Goal: Task Accomplishment & Management: Use online tool/utility

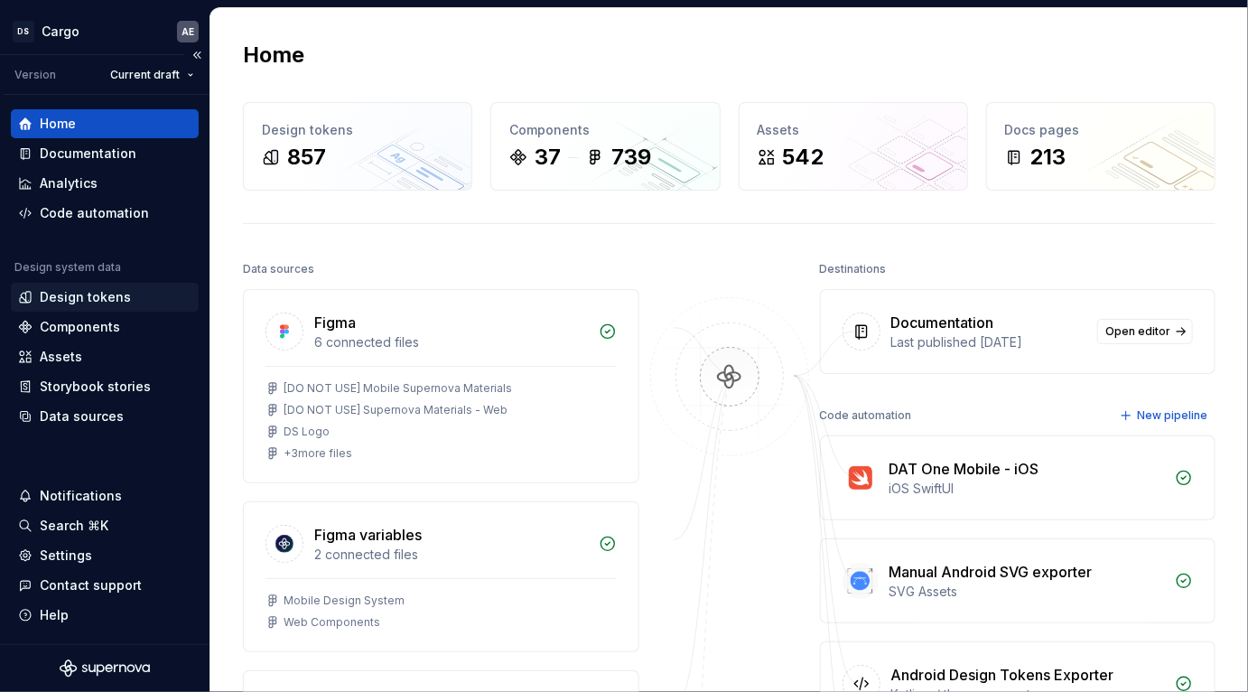
click at [106, 301] on div "Design tokens" at bounding box center [85, 297] width 91 height 18
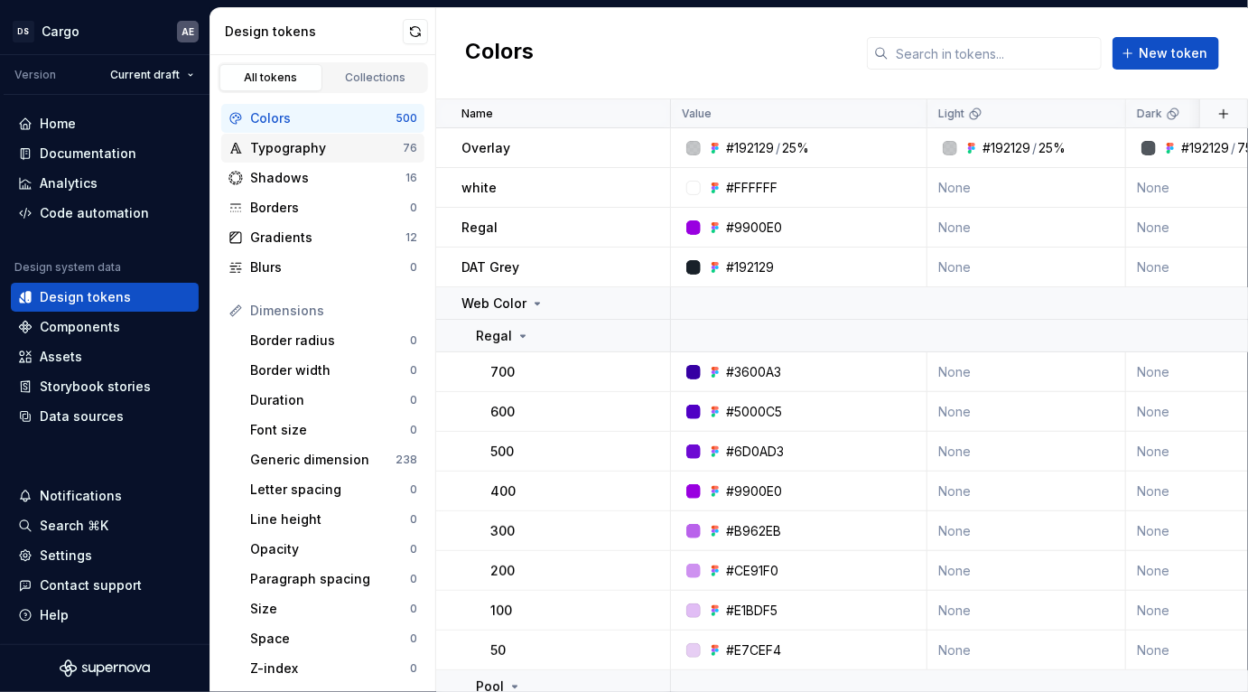
click at [333, 154] on div "Typography" at bounding box center [326, 148] width 153 height 18
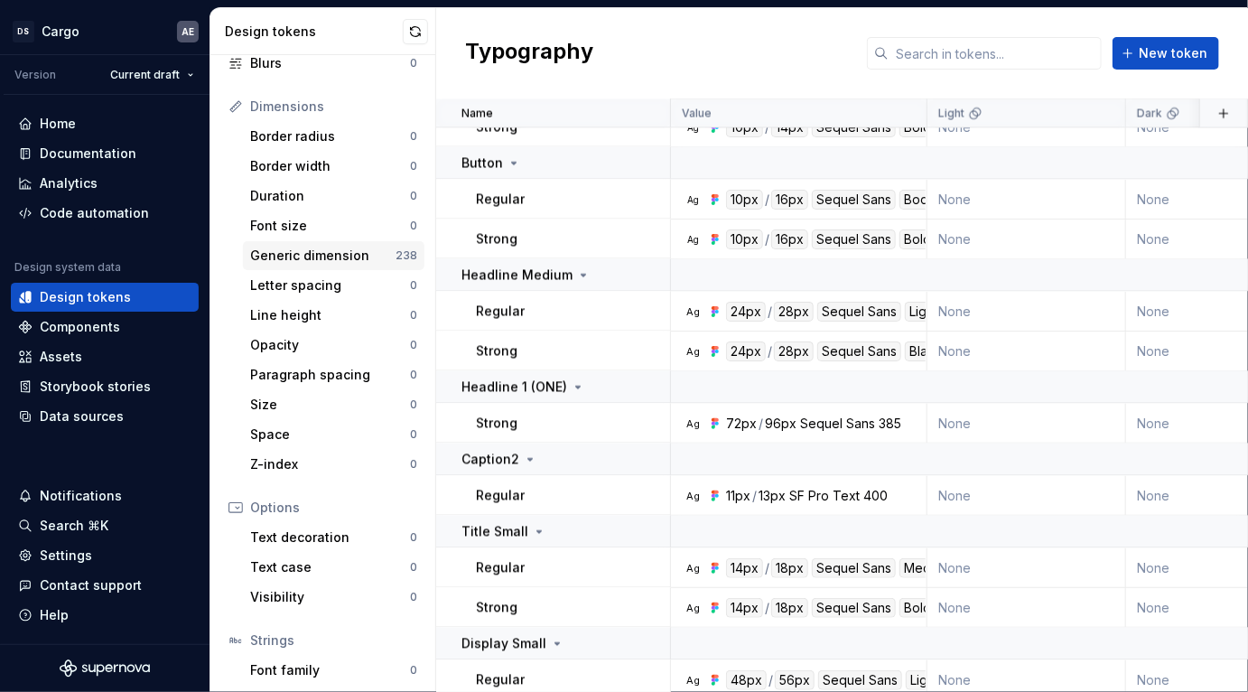
scroll to position [201, 0]
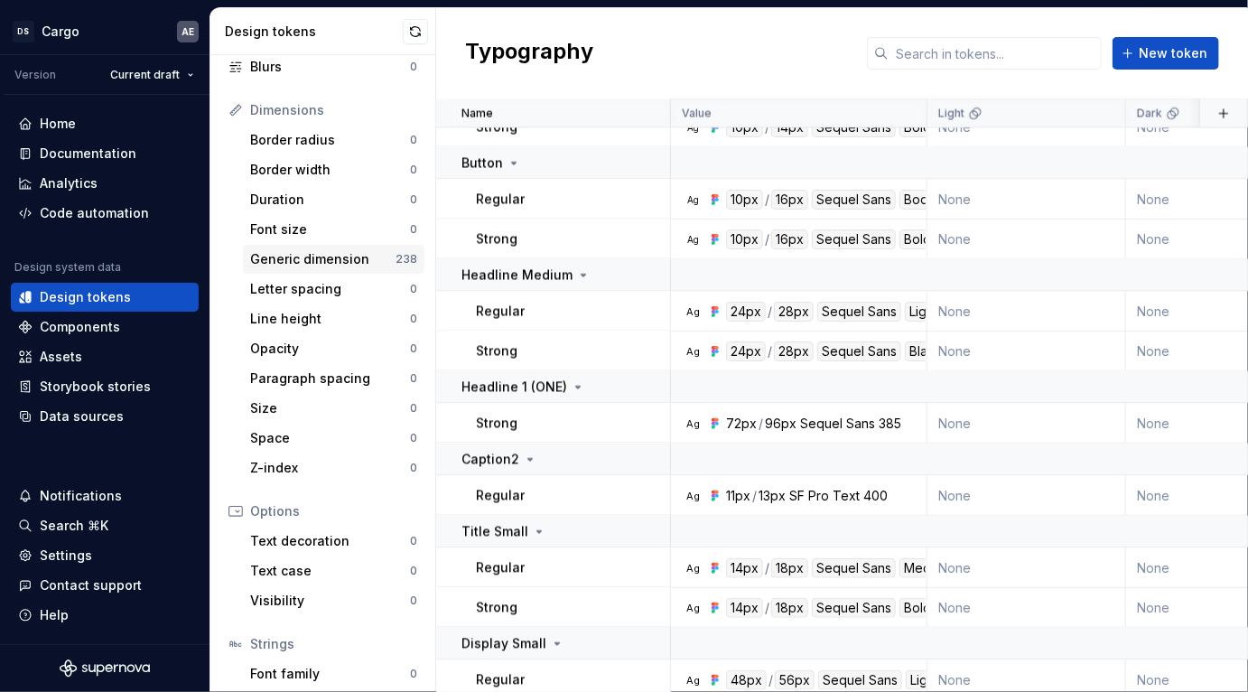
click at [337, 262] on div "Generic dimension" at bounding box center [322, 259] width 145 height 18
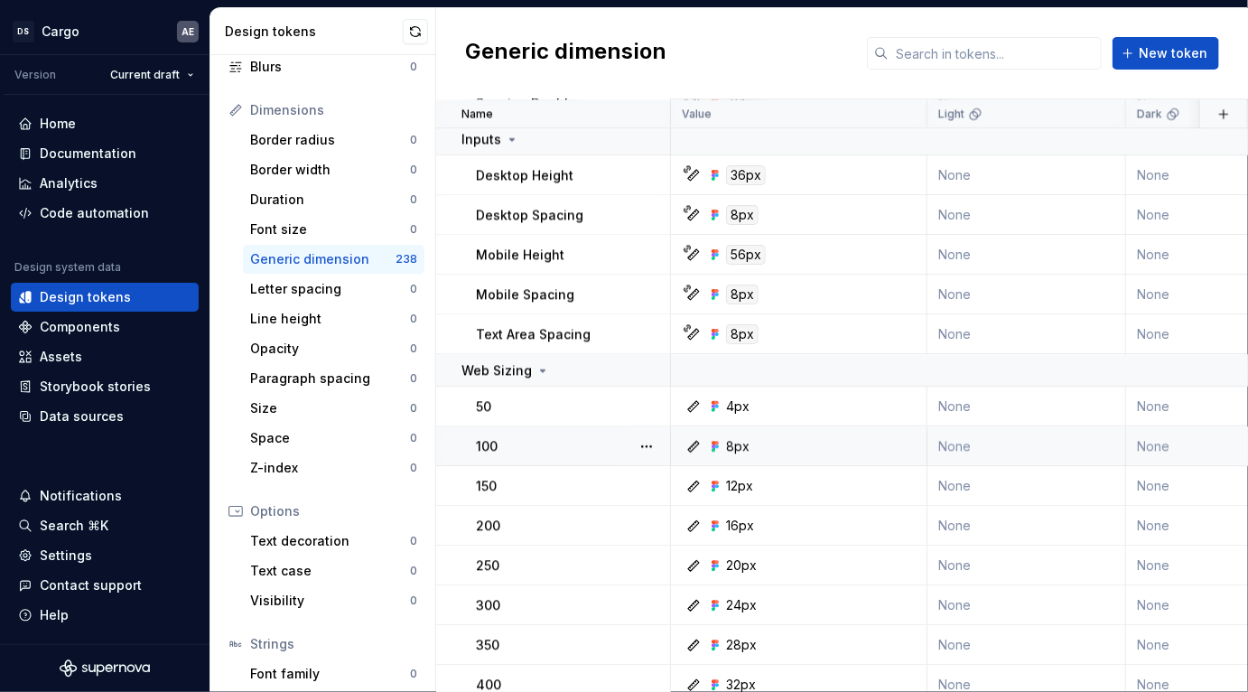
scroll to position [1940, 0]
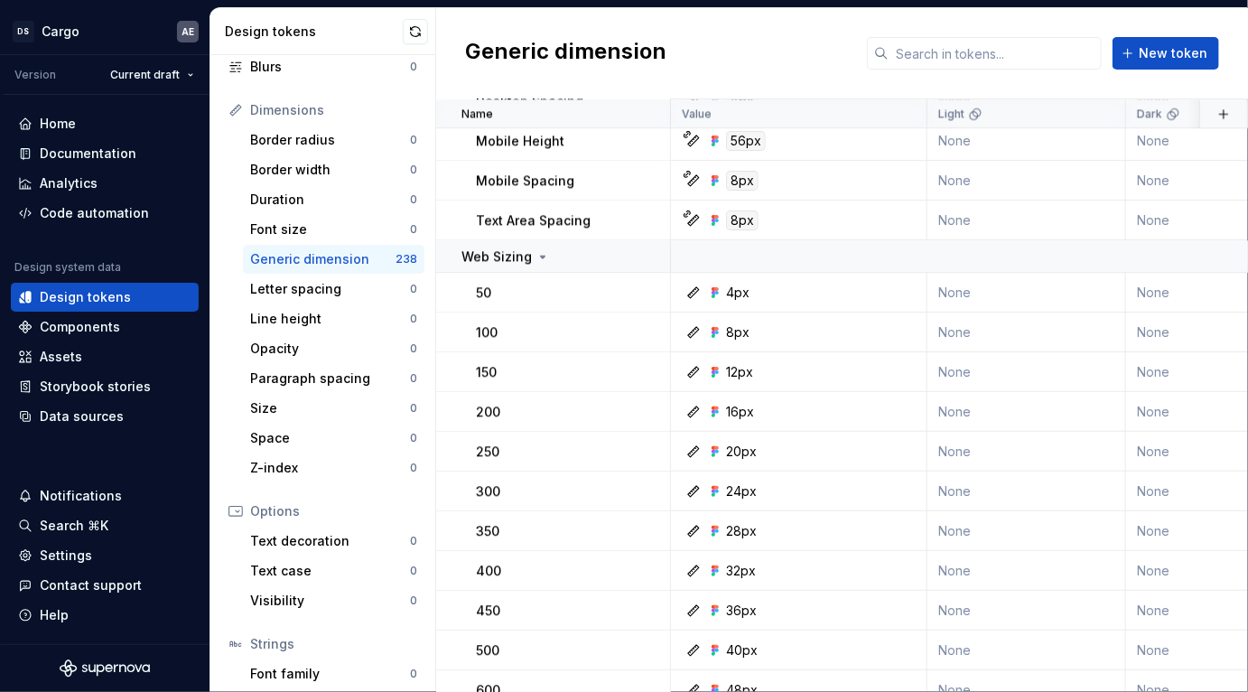
click at [1032, 34] on div "Generic dimension New token" at bounding box center [842, 53] width 812 height 91
click at [1029, 56] on input "text" at bounding box center [995, 53] width 213 height 33
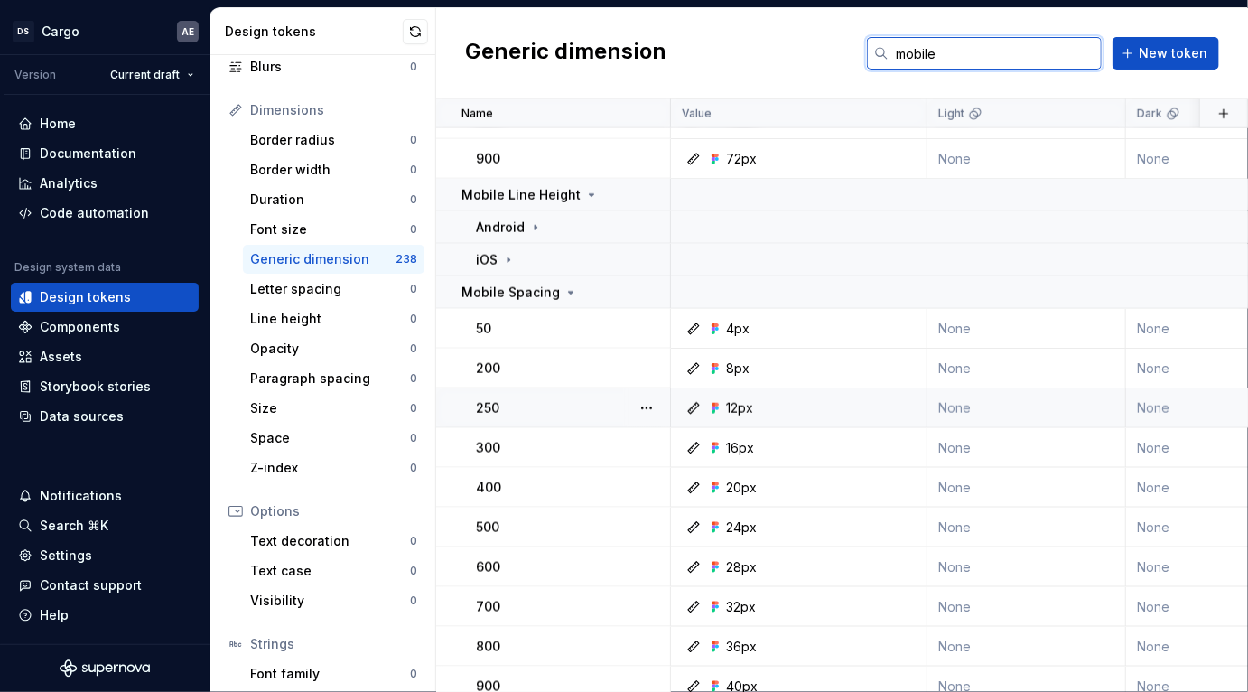
scroll to position [901, 0]
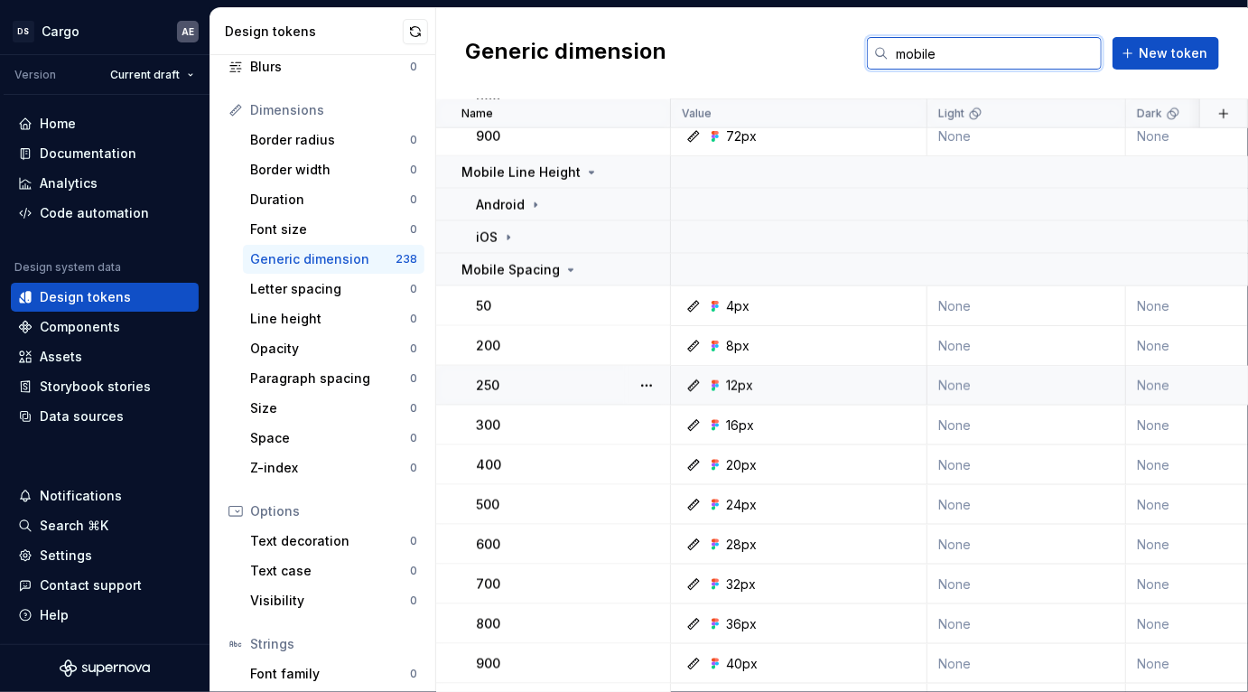
type input "mobile"
click at [538, 388] on div "250" at bounding box center [572, 386] width 193 height 18
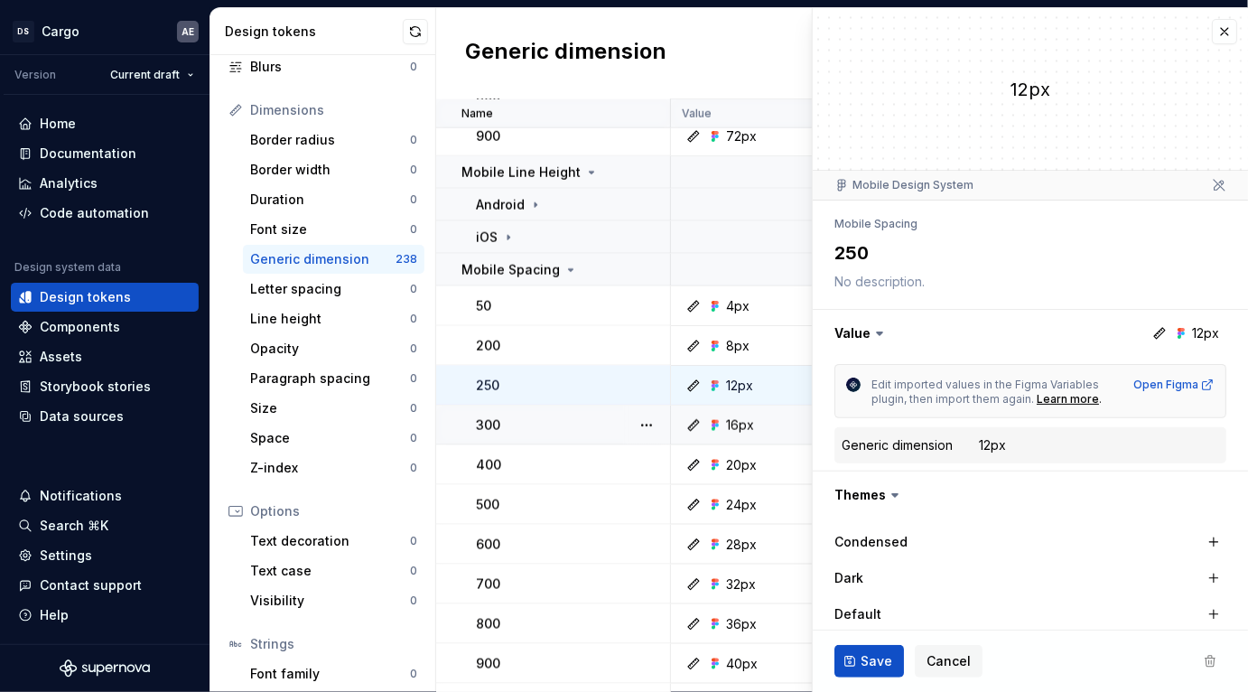
click at [1004, 446] on div "12px" at bounding box center [992, 445] width 27 height 18
click at [923, 443] on div "Generic dimension" at bounding box center [897, 445] width 111 height 18
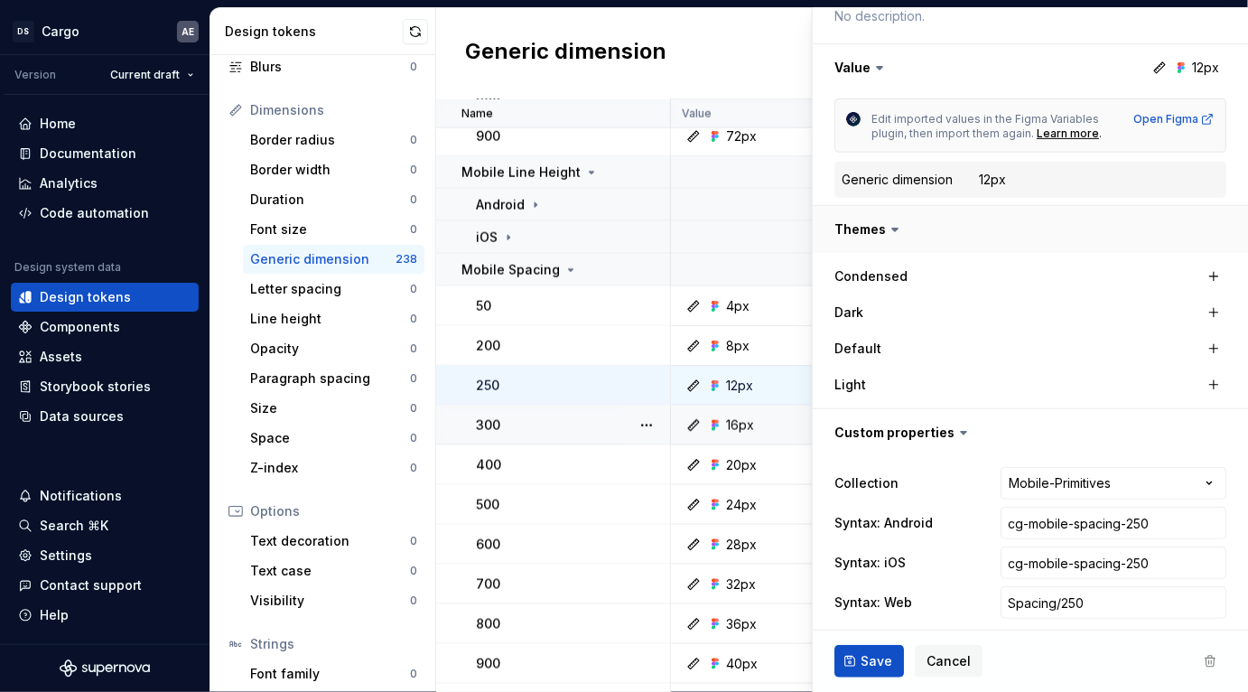
scroll to position [276, 0]
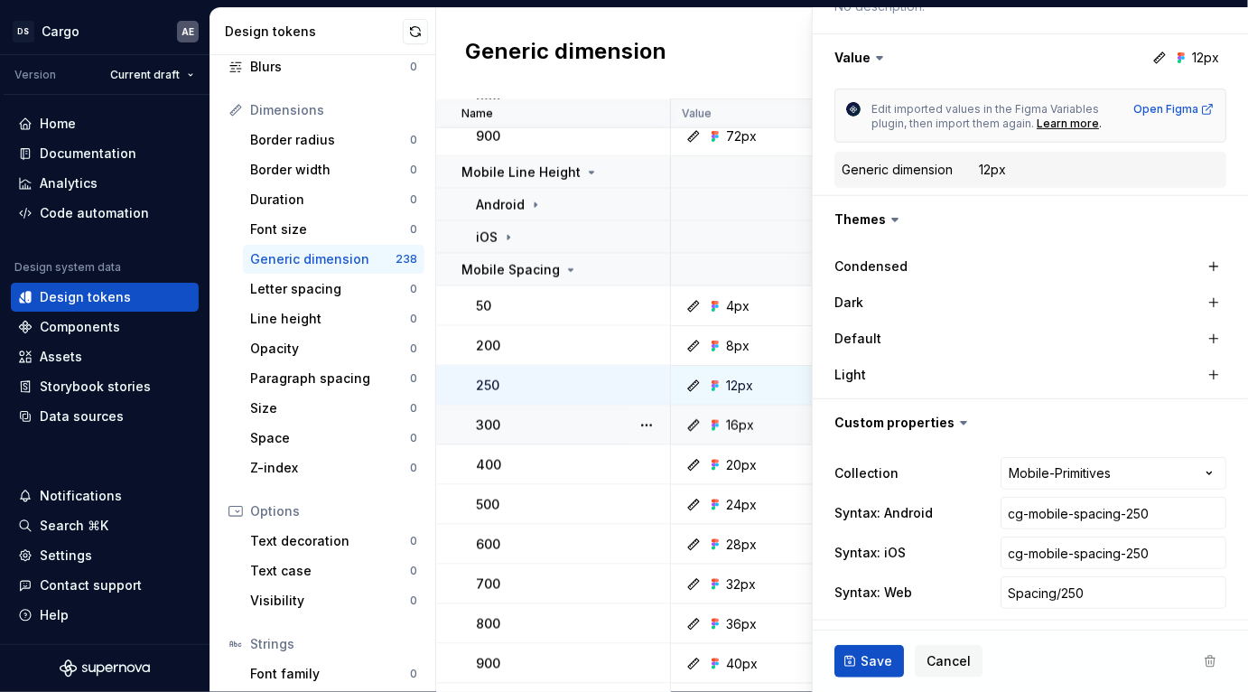
drag, startPoint x: 812, startPoint y: 250, endPoint x: 827, endPoint y: 254, distance: 15.8
click at [827, 254] on div "**********" at bounding box center [1030, 349] width 436 height 685
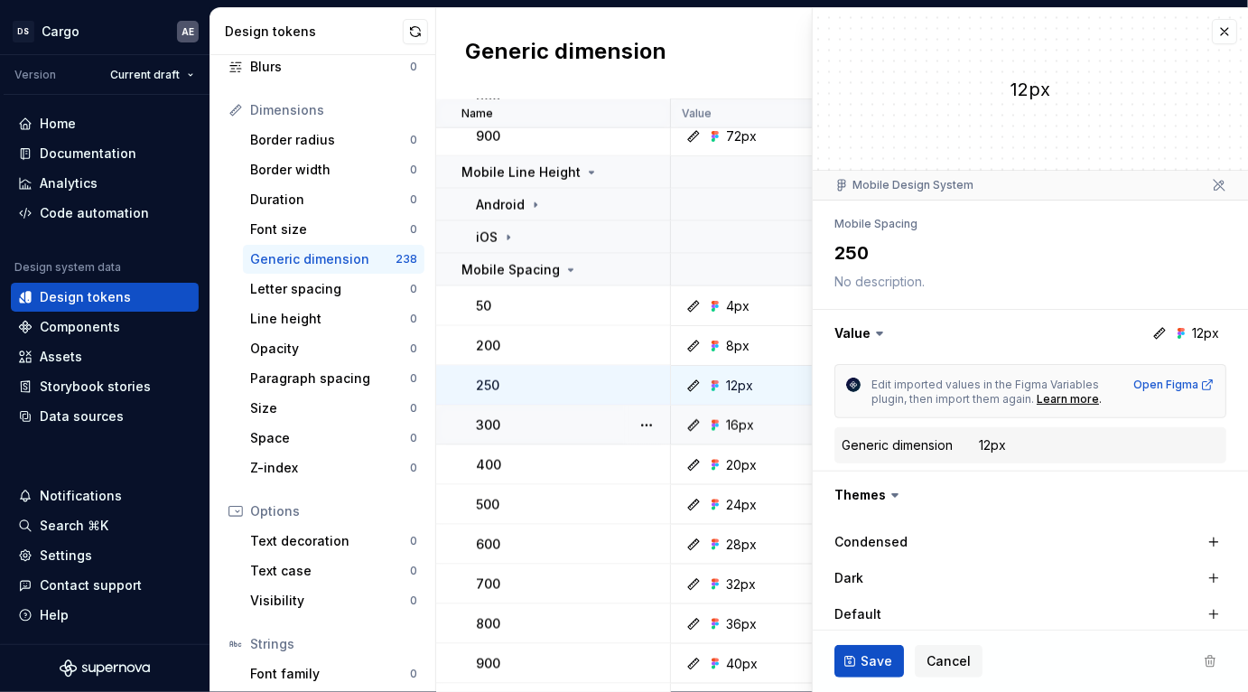
drag, startPoint x: 967, startPoint y: 433, endPoint x: 984, endPoint y: 439, distance: 18.3
click at [968, 434] on div "Generic dimension 12px" at bounding box center [1031, 445] width 392 height 36
click at [991, 442] on div "12px" at bounding box center [992, 445] width 27 height 18
click at [995, 448] on div "12px" at bounding box center [992, 445] width 27 height 18
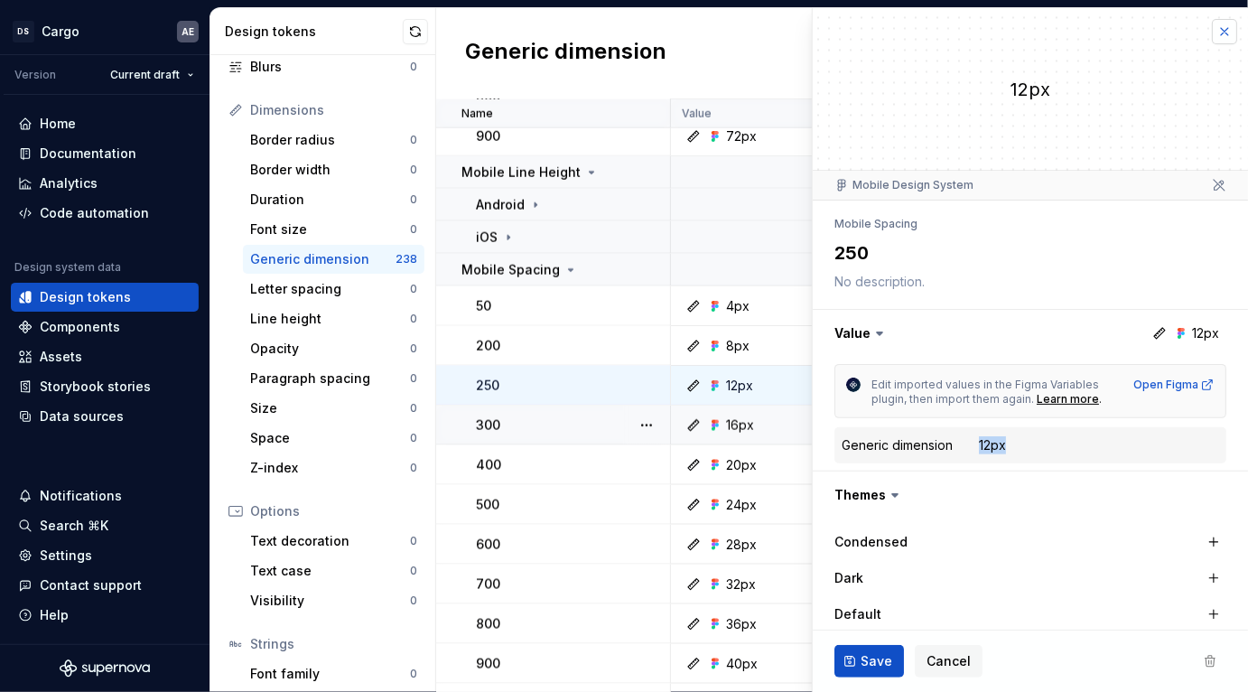
click at [1218, 29] on button "button" at bounding box center [1224, 31] width 25 height 25
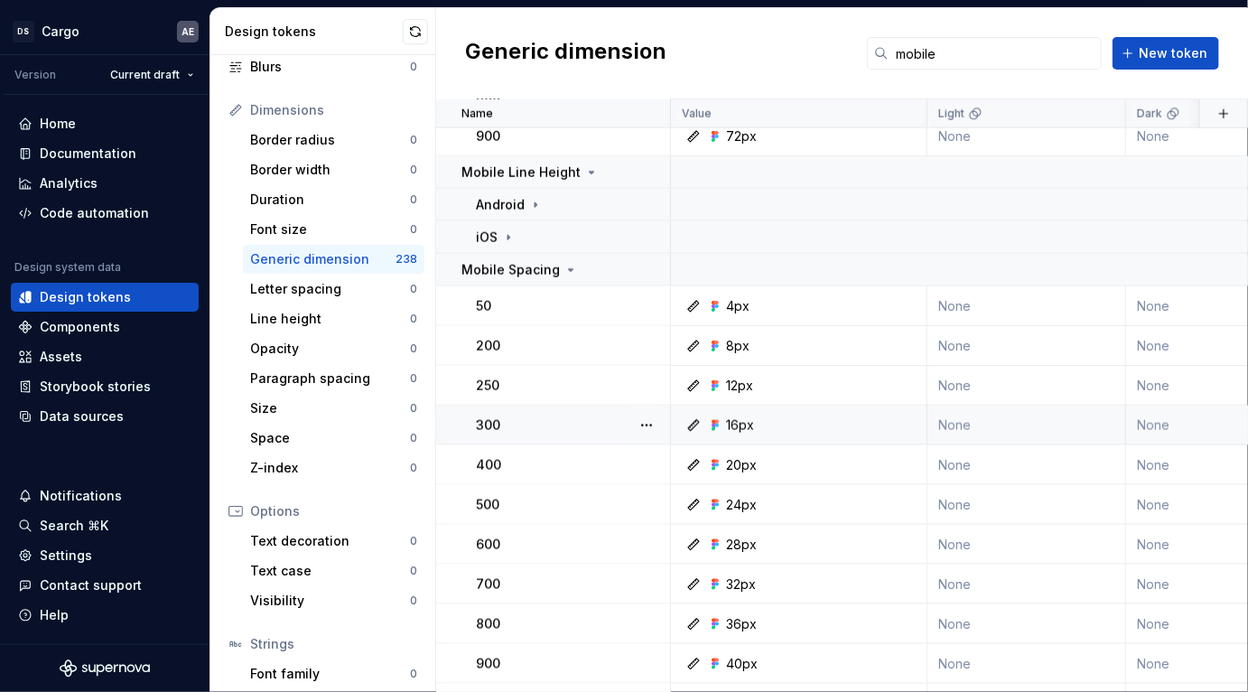
click at [1212, 26] on div "Generic dimension mobile New token" at bounding box center [842, 53] width 812 height 91
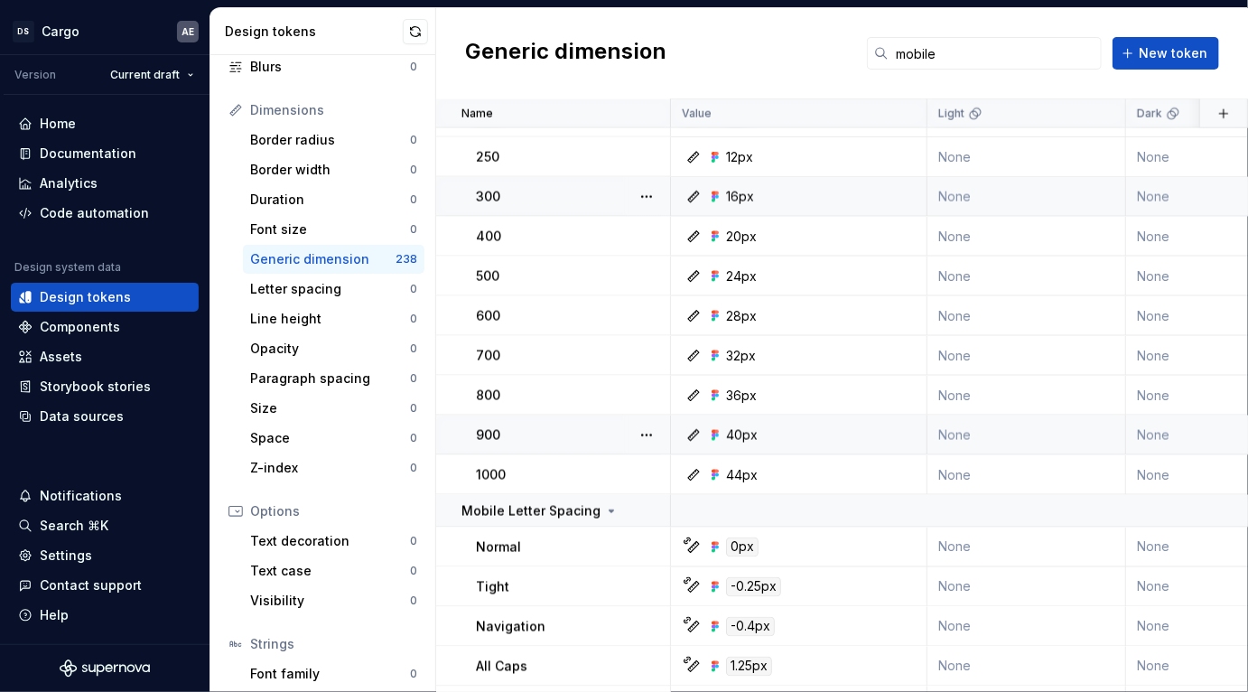
scroll to position [1126, 0]
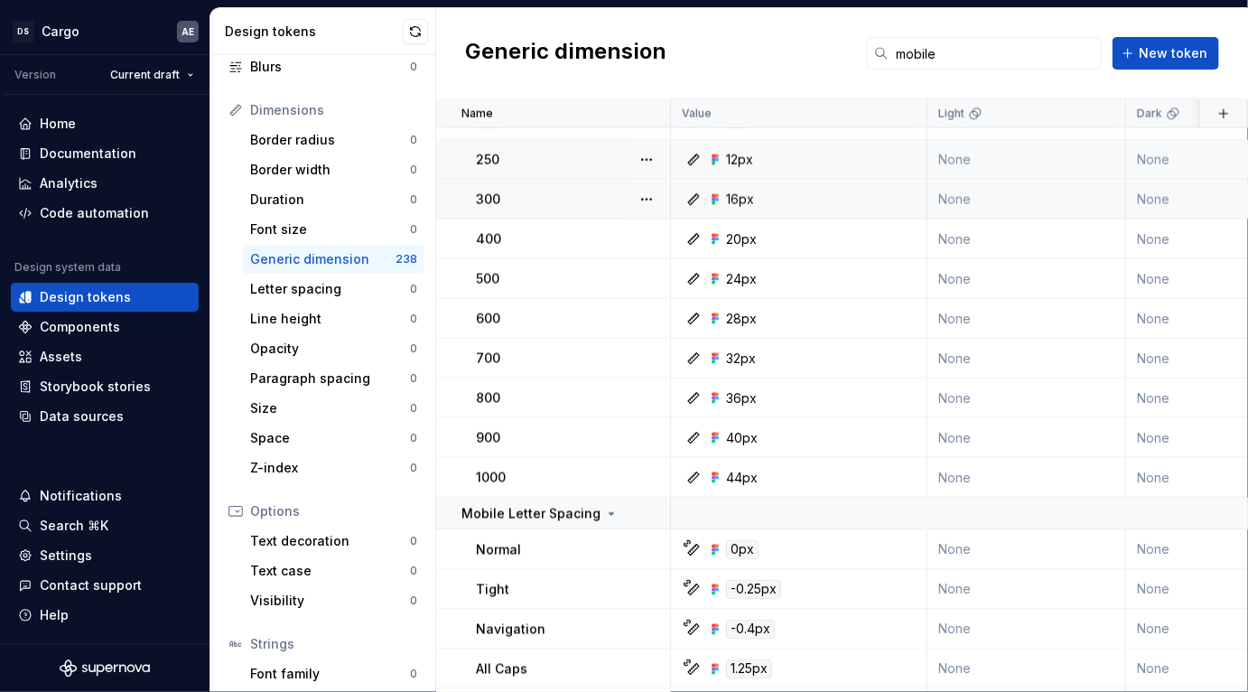
click at [765, 167] on div "12px" at bounding box center [804, 160] width 243 height 18
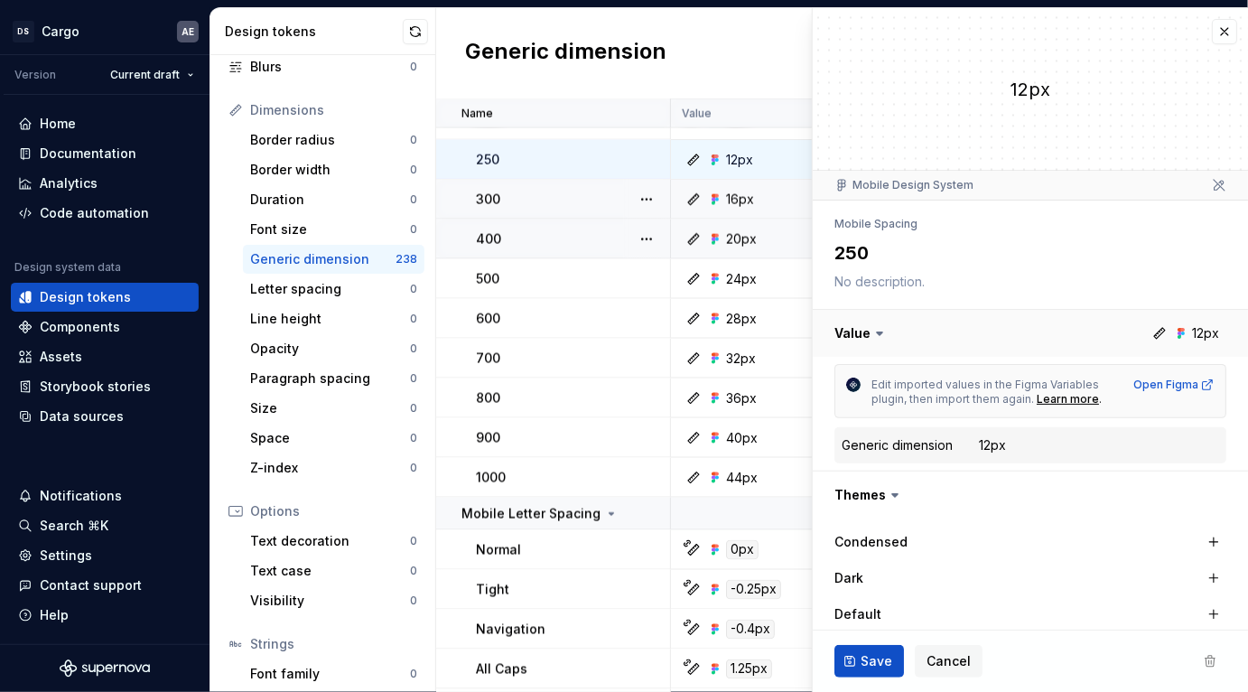
click at [1190, 332] on button "button" at bounding box center [1030, 333] width 435 height 47
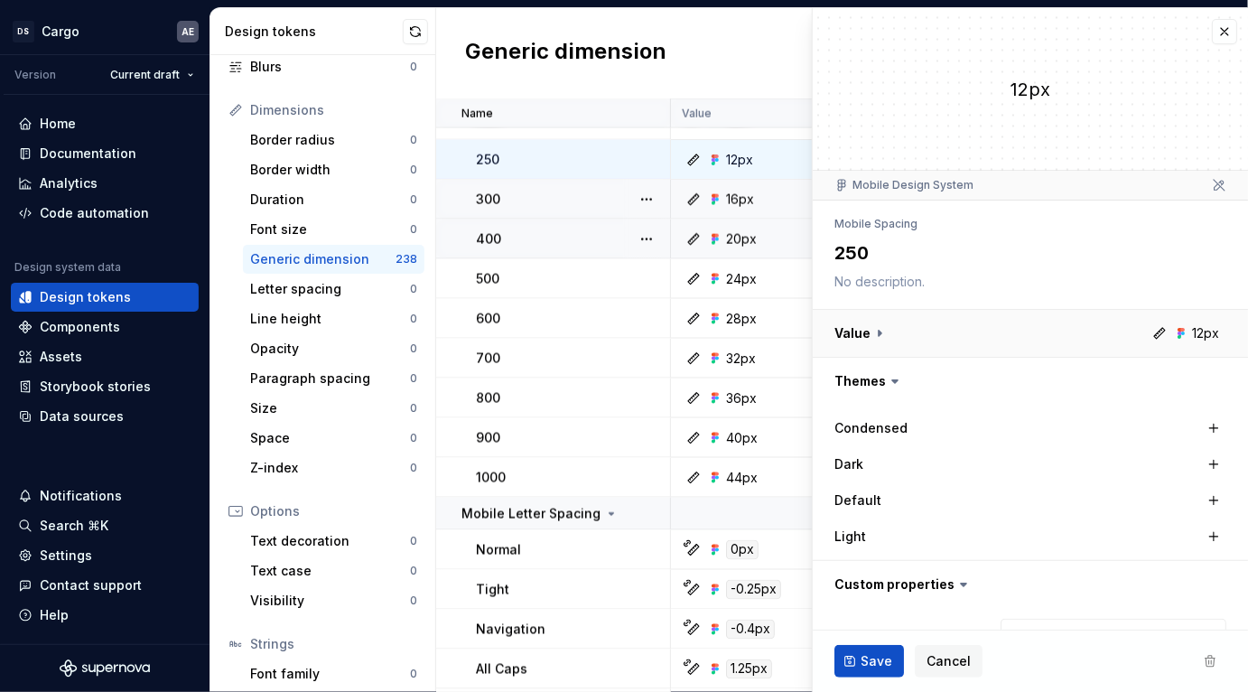
click at [1232, 311] on button "button" at bounding box center [1030, 333] width 435 height 47
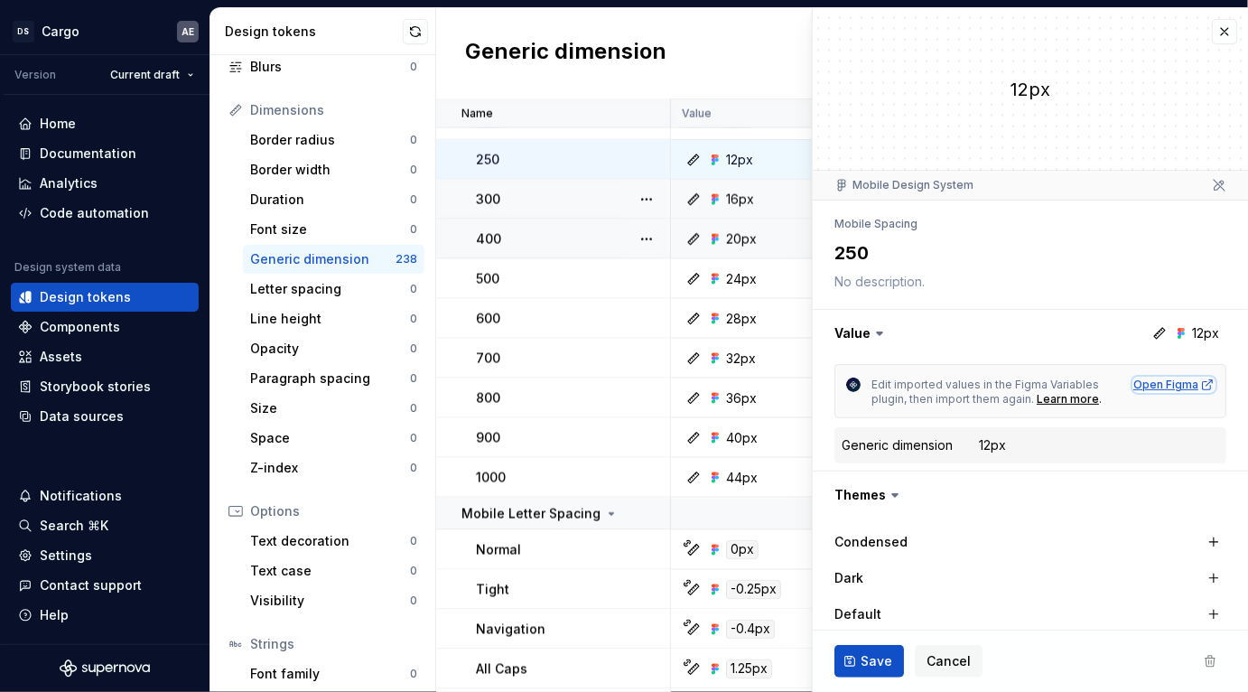
click at [1173, 383] on div "Open Figma" at bounding box center [1174, 385] width 81 height 14
type textarea "*"
